Goal: Use online tool/utility: Utilize a website feature to perform a specific function

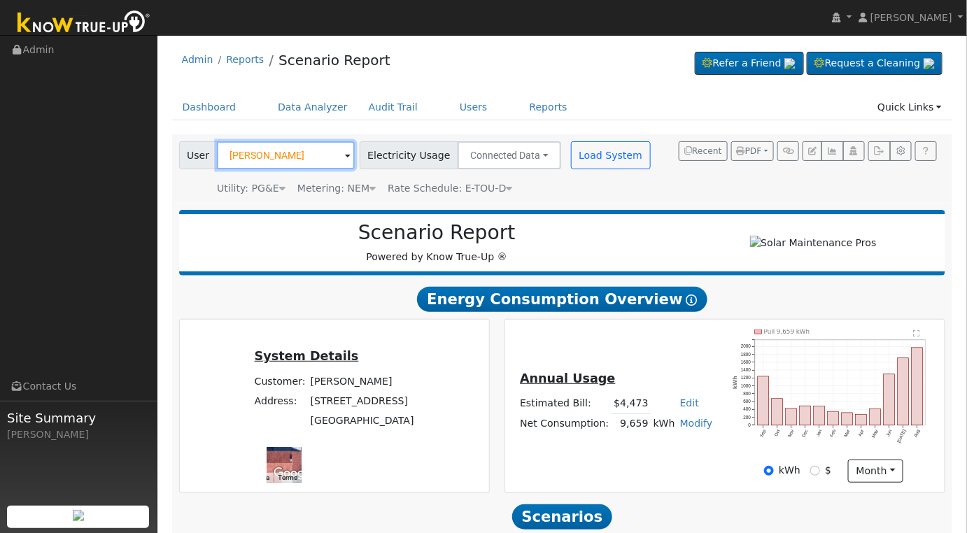
click at [303, 152] on input "[PERSON_NAME]" at bounding box center [286, 155] width 138 height 28
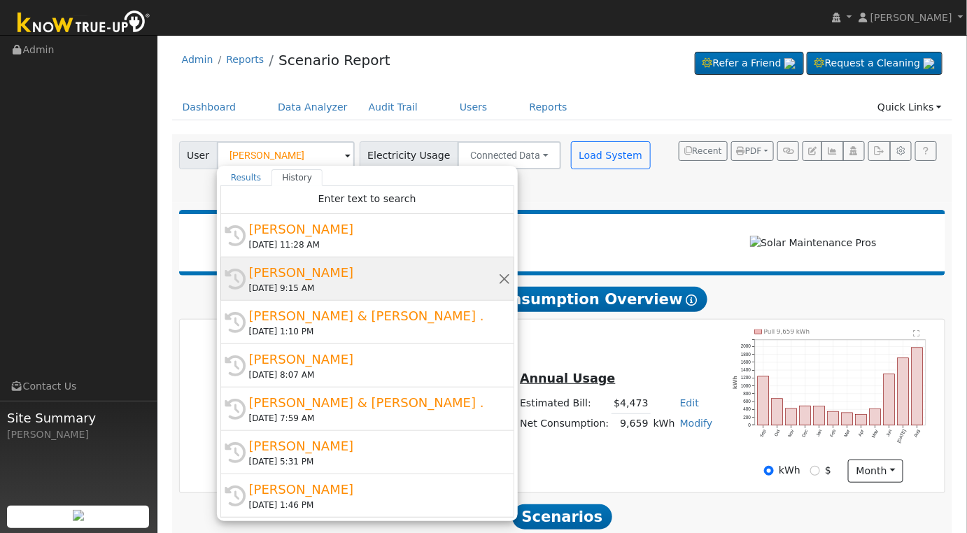
click at [328, 283] on div "[DATE] 9:15 AM" at bounding box center [373, 288] width 249 height 13
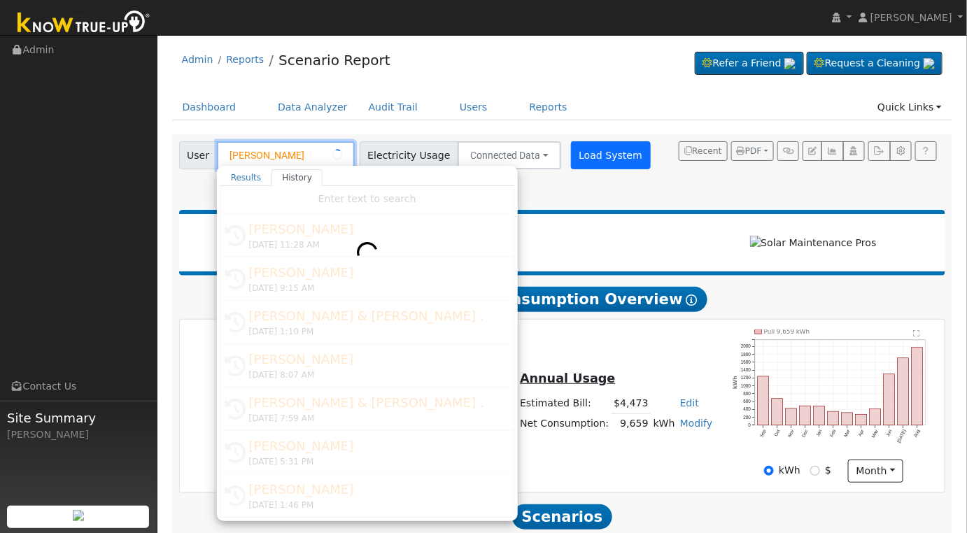
type input "[PERSON_NAME]"
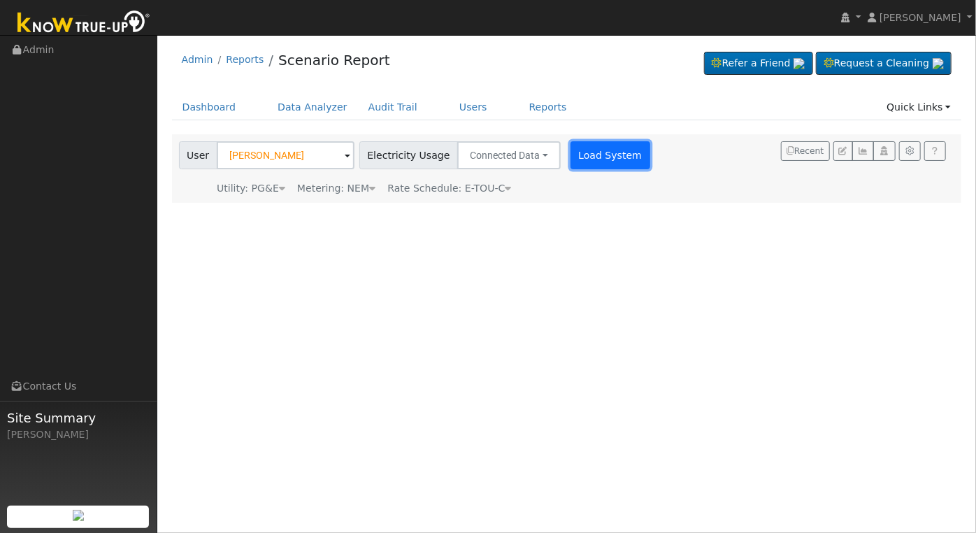
click at [595, 158] on button "Load System" at bounding box center [611, 155] width 80 height 28
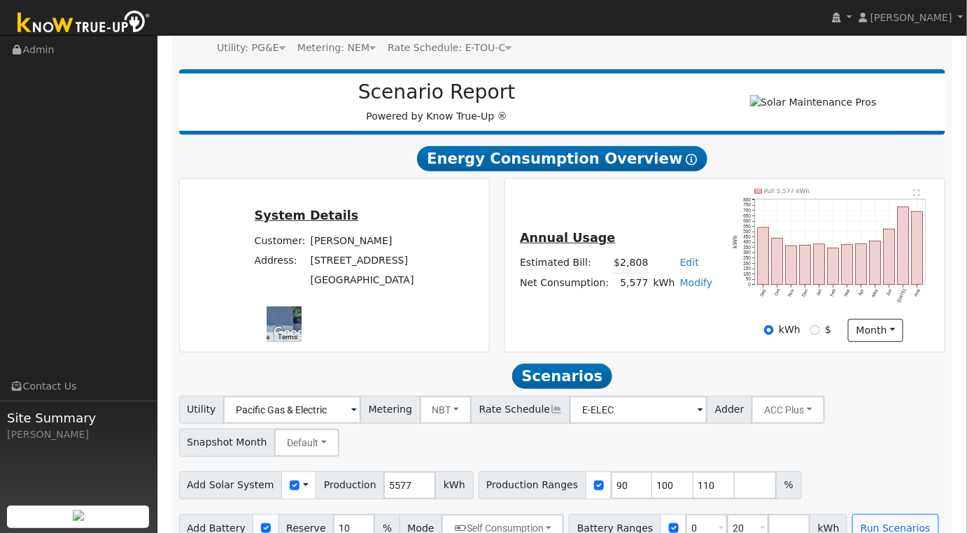
scroll to position [169, 0]
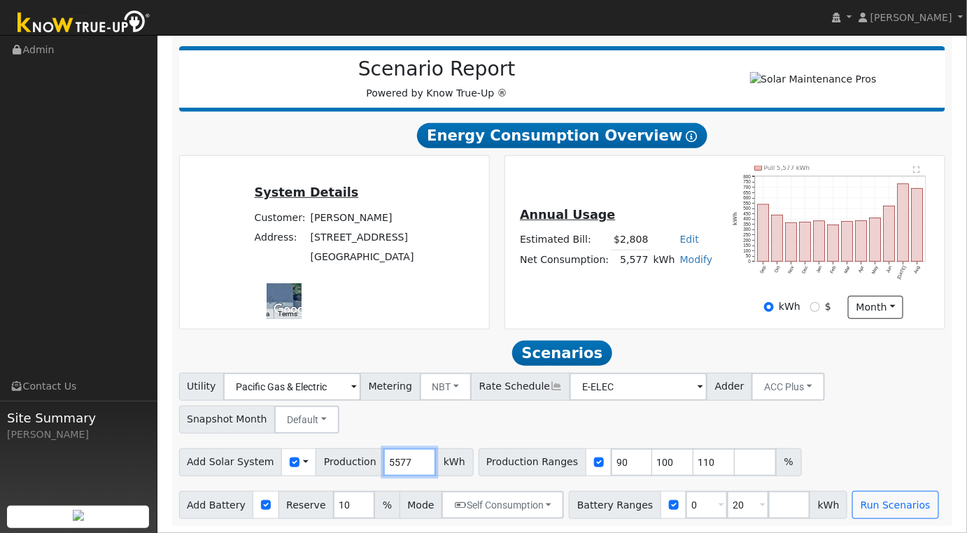
click at [401, 467] on input "5577" at bounding box center [409, 462] width 52 height 28
type input "8470"
click at [611, 462] on input "90" at bounding box center [632, 462] width 42 height 28
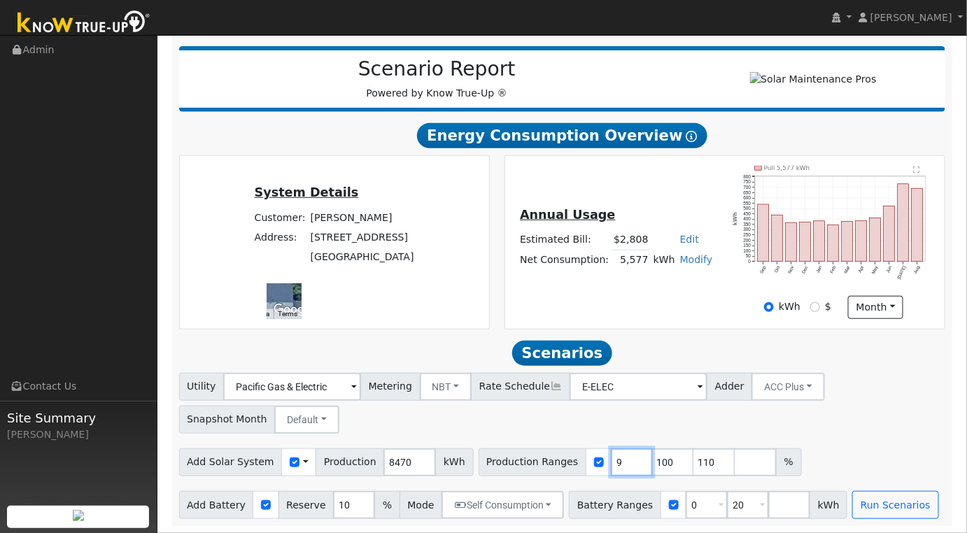
type input "100"
type input "110"
type input "100"
click at [685, 505] on input "0" at bounding box center [706, 505] width 42 height 28
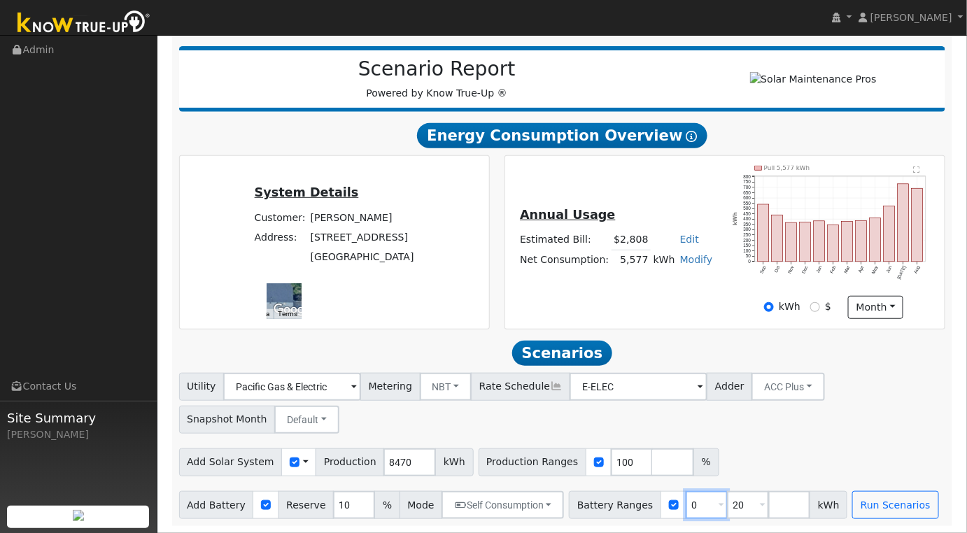
type input "20"
type input "2"
type input "13.5"
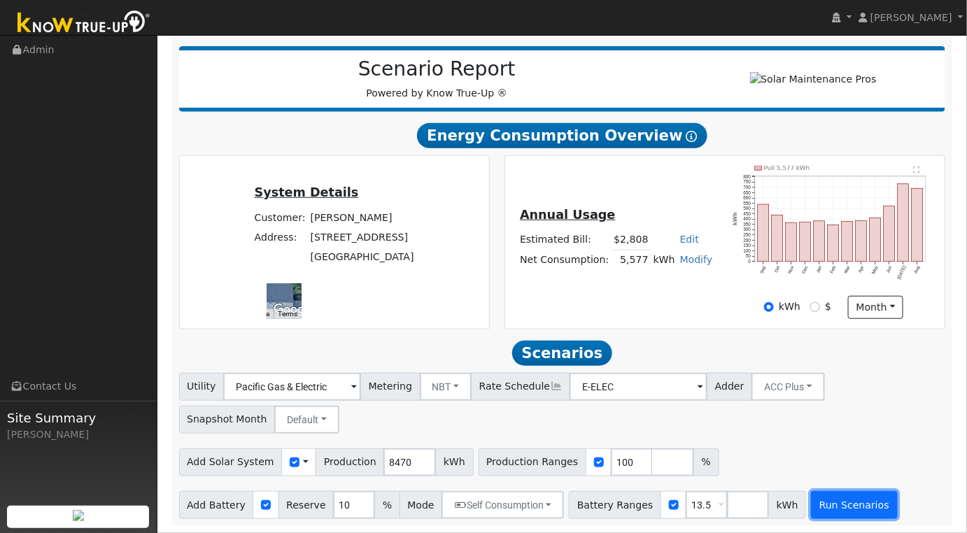
click at [828, 508] on button "Run Scenarios" at bounding box center [854, 505] width 86 height 28
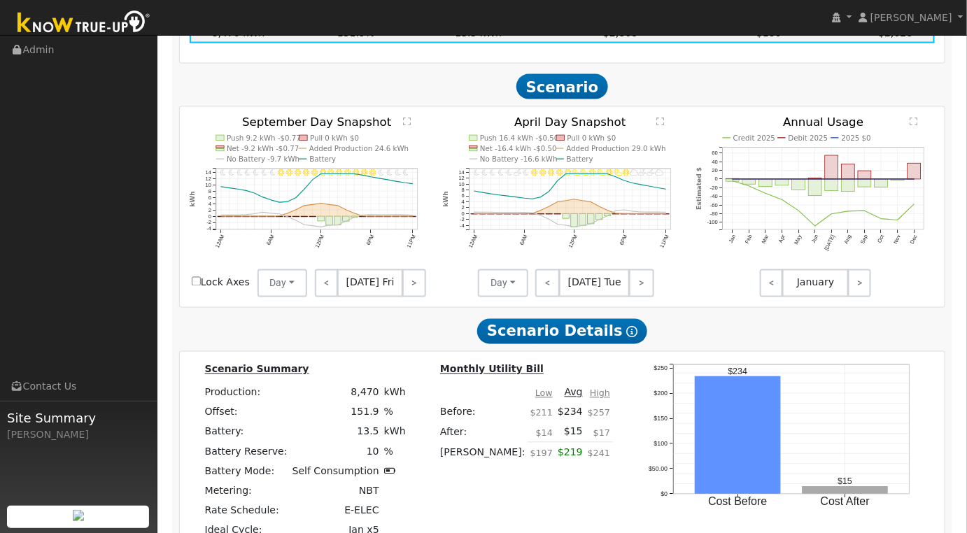
scroll to position [932, 0]
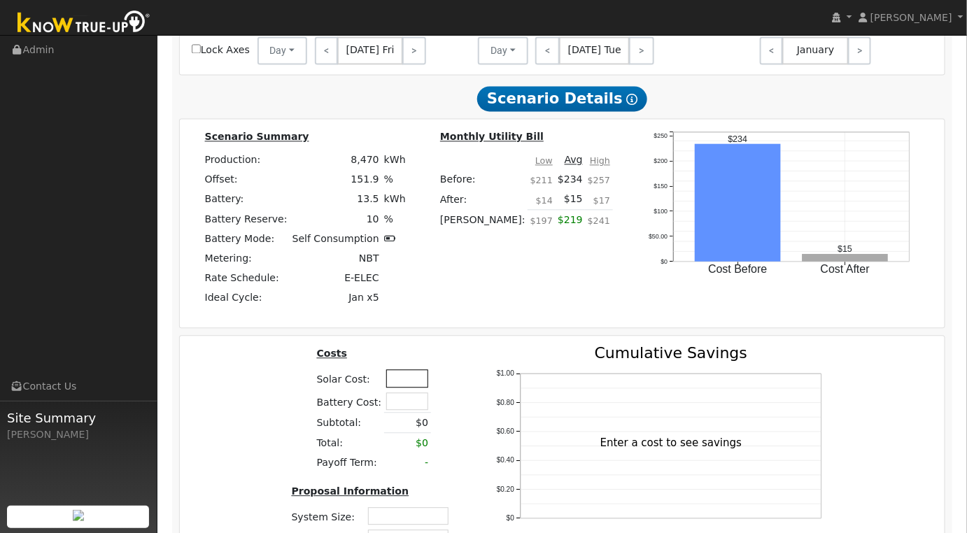
click at [405, 387] on input "text" at bounding box center [407, 377] width 42 height 17
type input "$41,000"
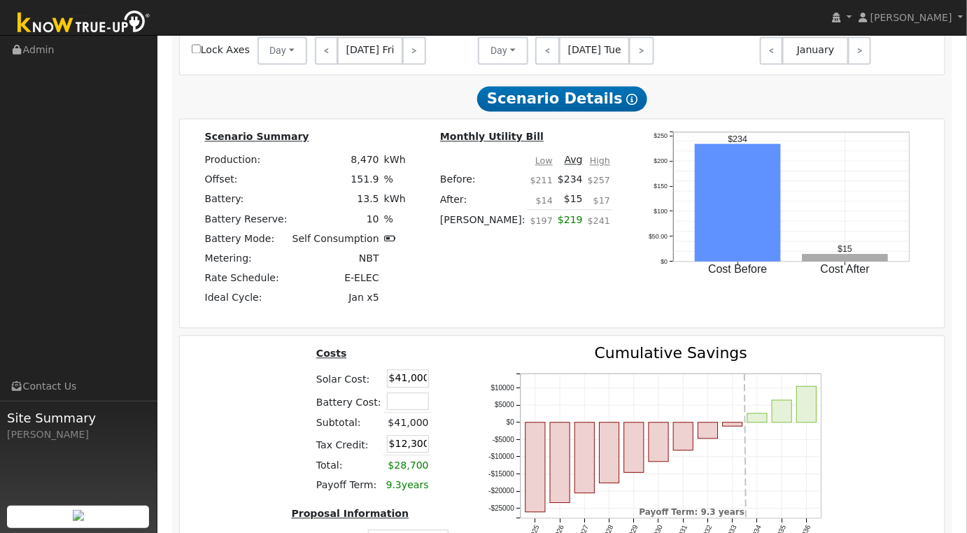
click at [280, 436] on div "Costs Solar Cost: $41,000 Battery Cost: Subtotal: $41,000 Tax Credit: $12,300 T…" at bounding box center [372, 475] width 197 height 259
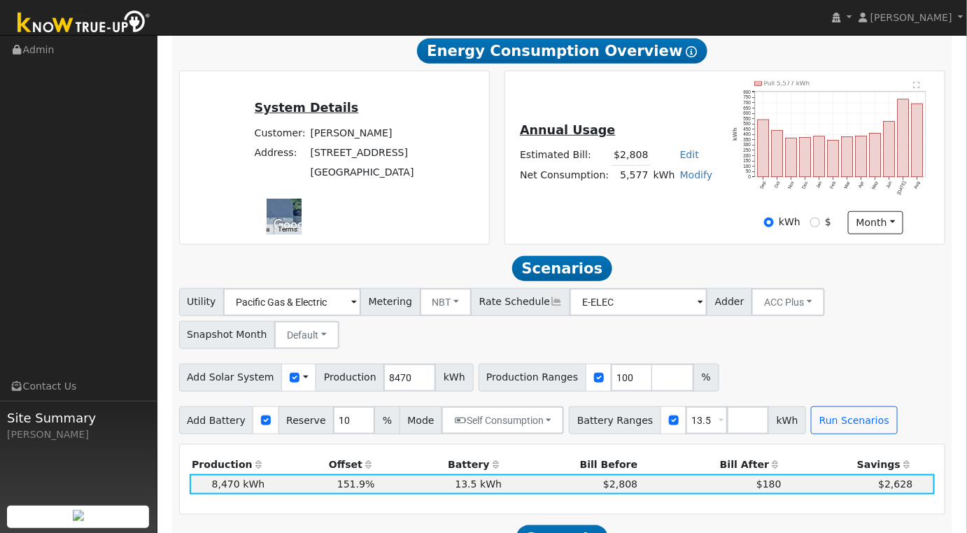
scroll to position [0, 0]
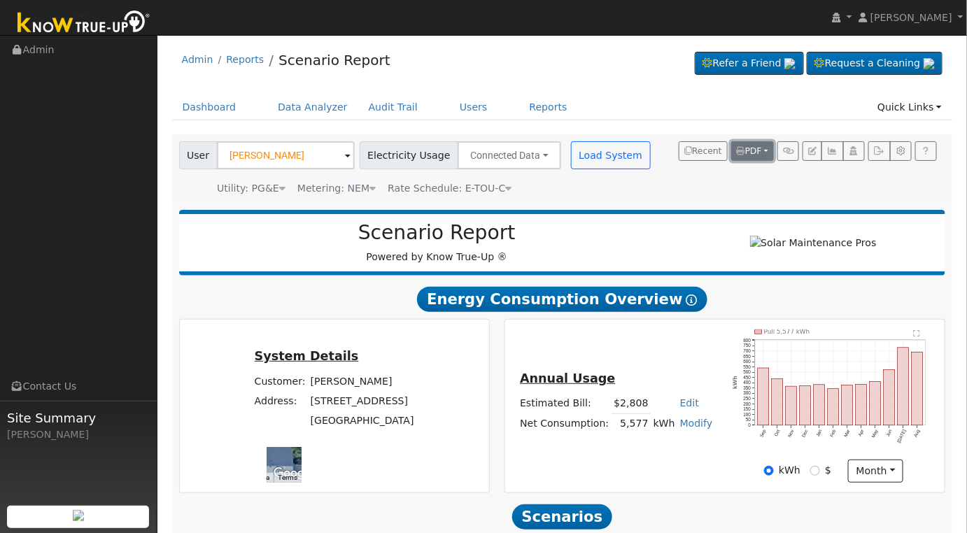
click at [769, 154] on button "PDF" at bounding box center [752, 151] width 43 height 20
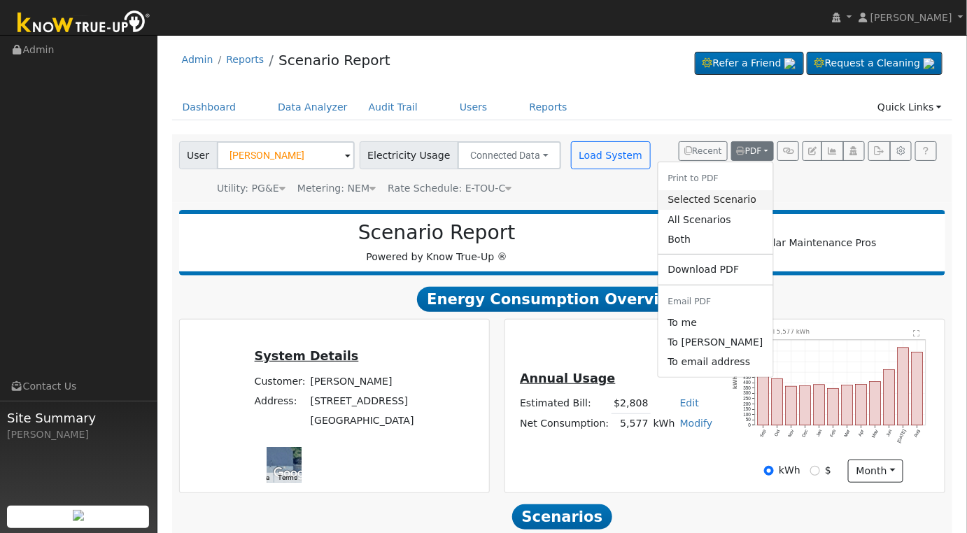
click at [718, 201] on link "Selected Scenario" at bounding box center [714, 200] width 115 height 20
